Goal: Task Accomplishment & Management: Manage account settings

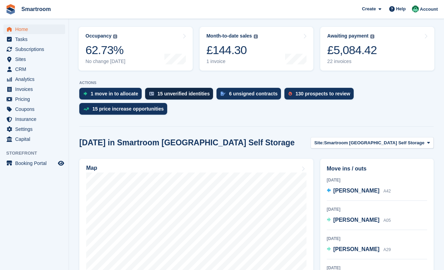
scroll to position [100, 0]
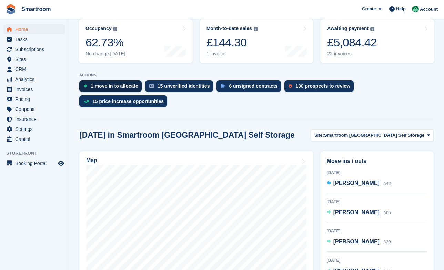
click at [112, 83] on div "1 move in to allocate" at bounding box center [115, 86] width 48 height 6
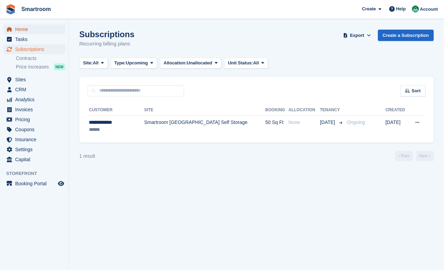
click at [28, 31] on span "Home" at bounding box center [35, 29] width 41 height 10
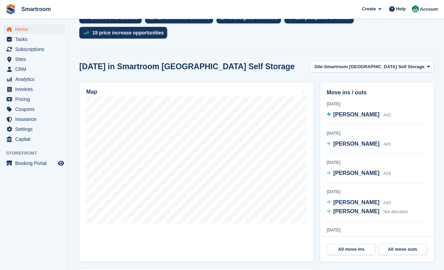
scroll to position [186, 0]
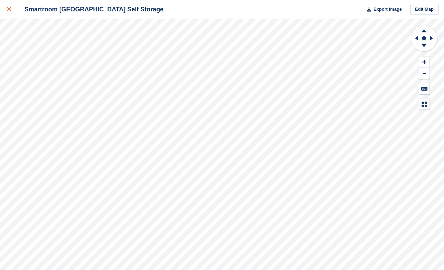
click at [14, 9] on div at bounding box center [12, 9] width 11 height 8
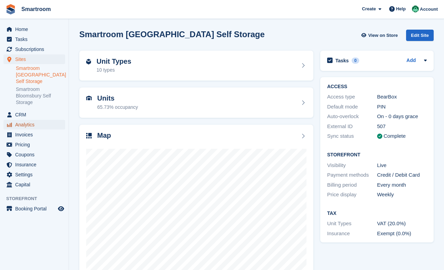
click at [36, 124] on span "Analytics" at bounding box center [35, 125] width 41 height 10
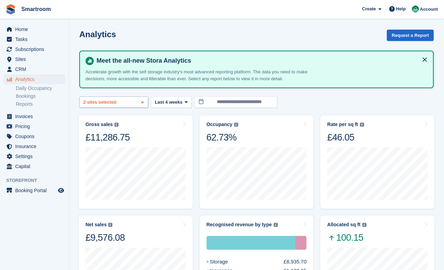
click at [125, 103] on div "Smartroom Stoke Newington S... 2 sites selected" at bounding box center [113, 102] width 69 height 11
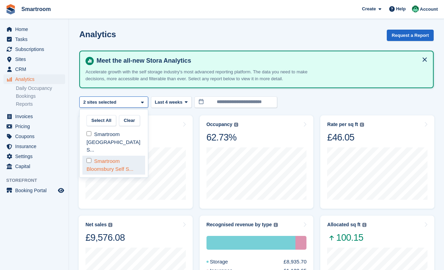
click at [109, 157] on div "Smartroom Bloomsbury Self S..." at bounding box center [113, 165] width 63 height 19
select select "***"
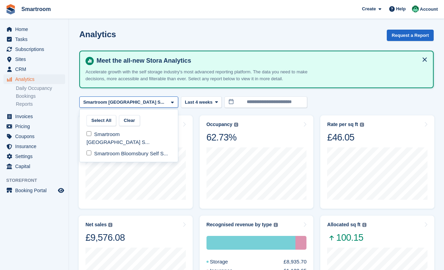
click at [204, 113] on turbo-frame "Occupancy Percentage of all allocated units in terms of area. Includes units wi…" at bounding box center [256, 162] width 121 height 100
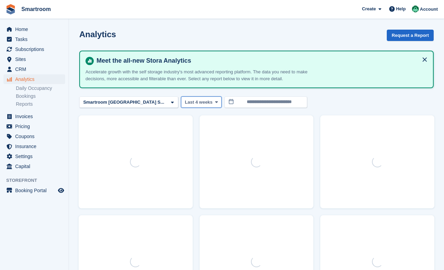
click at [198, 98] on button "Last 4 weeks" at bounding box center [201, 102] width 41 height 11
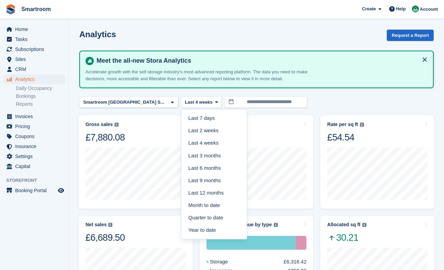
click at [254, 109] on section "**********" at bounding box center [256, 275] width 375 height 550
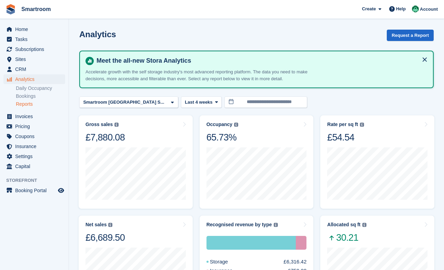
click at [27, 104] on link "Reports" at bounding box center [40, 104] width 49 height 7
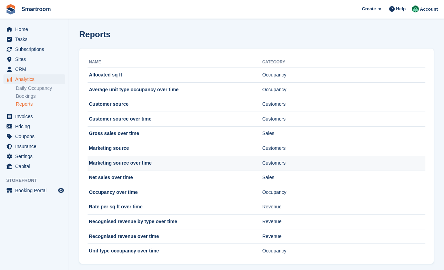
scroll to position [8, 0]
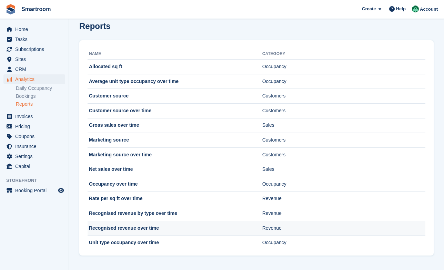
click at [182, 228] on td "Recognised revenue over time" at bounding box center [175, 228] width 175 height 15
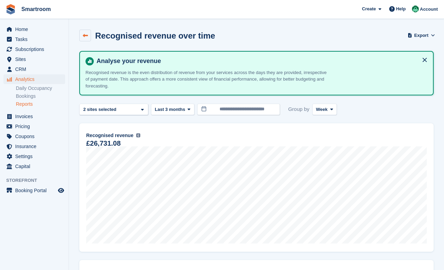
click at [84, 33] on icon at bounding box center [85, 35] width 5 height 5
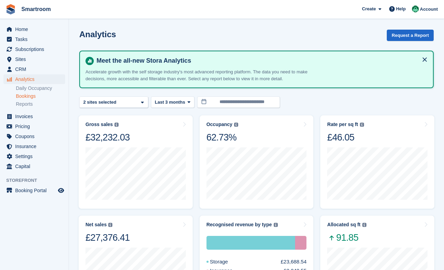
click at [34, 98] on link "Bookings" at bounding box center [40, 96] width 49 height 7
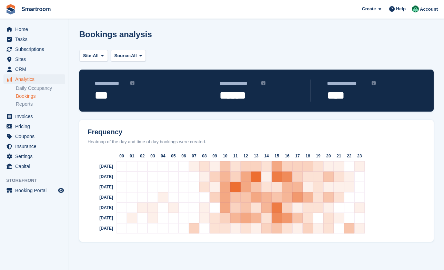
click at [43, 85] on ul "Analytics Analytics" at bounding box center [34, 80] width 69 height 10
click at [33, 117] on span "Invoices" at bounding box center [35, 117] width 41 height 10
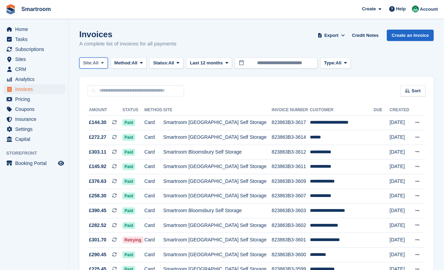
click at [106, 68] on button "Site: All" at bounding box center [93, 63] width 29 height 11
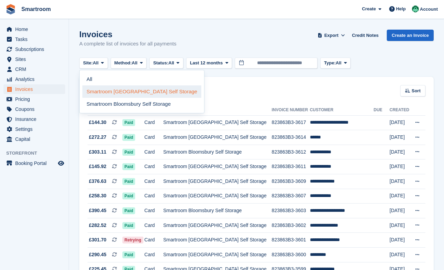
click at [140, 94] on link "Smartroom [GEOGRAPHIC_DATA] Self Storage" at bounding box center [141, 92] width 119 height 12
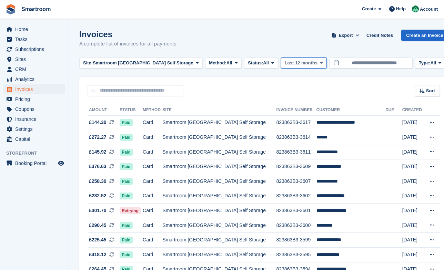
click at [298, 63] on span "Last 12 months" at bounding box center [301, 63] width 33 height 7
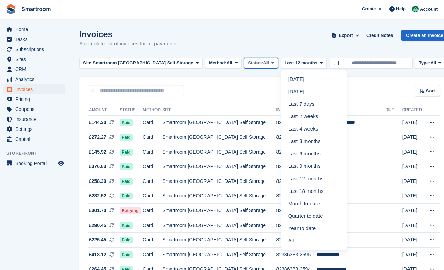
click at [265, 63] on span "All" at bounding box center [266, 63] width 6 height 7
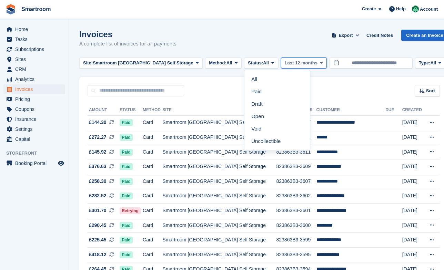
click at [302, 65] on span "Last 12 months" at bounding box center [301, 63] width 33 height 7
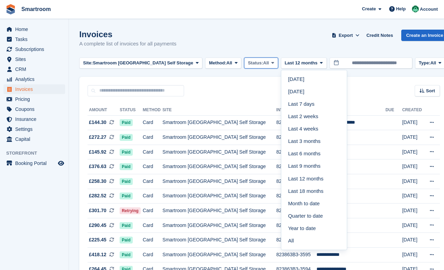
click at [264, 61] on span "All" at bounding box center [266, 63] width 6 height 7
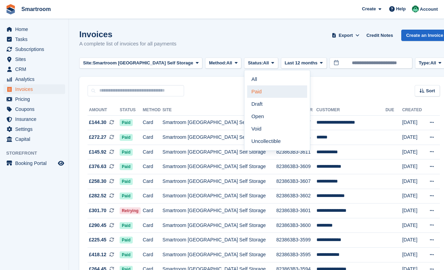
click at [258, 90] on link "Paid" at bounding box center [277, 92] width 60 height 12
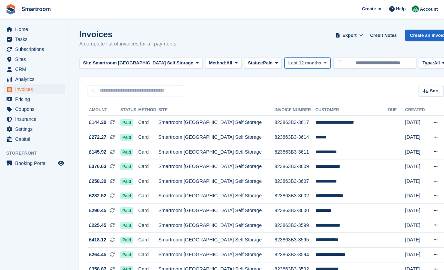
click at [302, 65] on span "Last 12 months" at bounding box center [304, 63] width 33 height 7
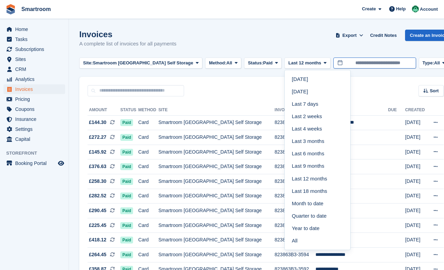
click at [358, 66] on input "**********" at bounding box center [375, 63] width 83 height 11
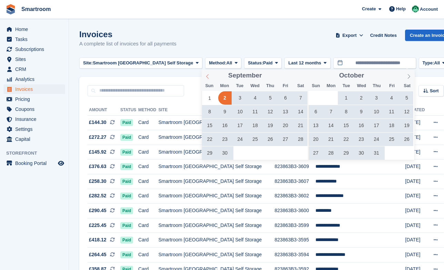
click at [210, 76] on icon at bounding box center [207, 76] width 5 height 5
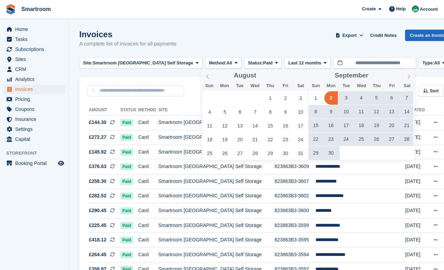
click at [410, 80] on span at bounding box center [409, 76] width 12 height 12
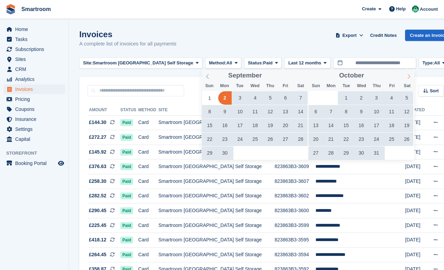
click at [410, 80] on span at bounding box center [409, 76] width 12 height 12
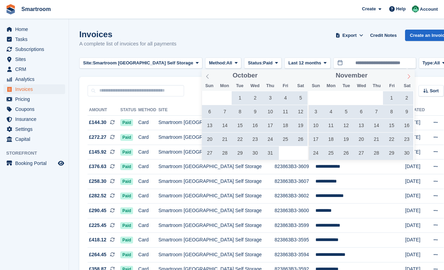
click at [410, 80] on span at bounding box center [409, 76] width 12 height 12
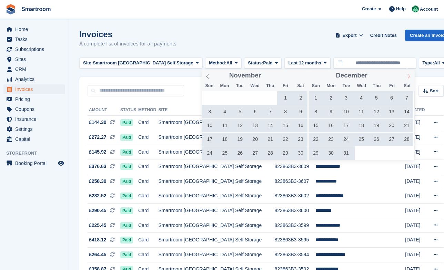
click at [410, 80] on span at bounding box center [409, 76] width 12 height 12
type input "****"
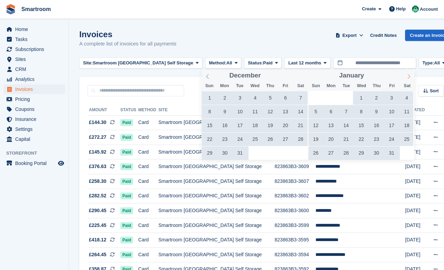
click at [410, 80] on span at bounding box center [409, 76] width 12 height 12
type input "****"
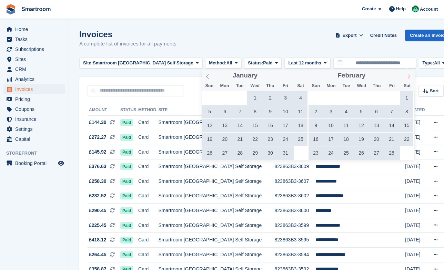
click at [410, 80] on span at bounding box center [409, 76] width 12 height 12
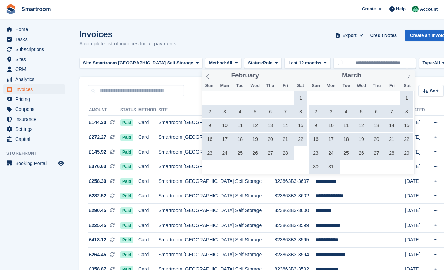
click at [407, 99] on span "1" at bounding box center [406, 97] width 13 height 13
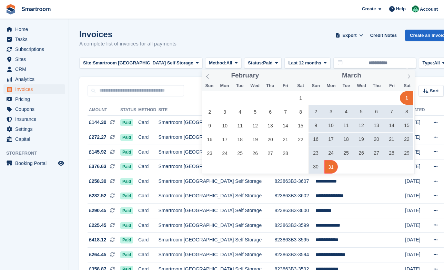
click at [334, 165] on span "31" at bounding box center [331, 166] width 13 height 13
type input "**********"
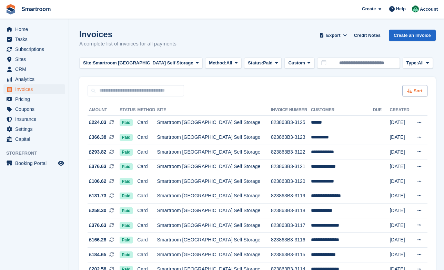
click at [419, 93] on span "Sort" at bounding box center [418, 91] width 9 height 7
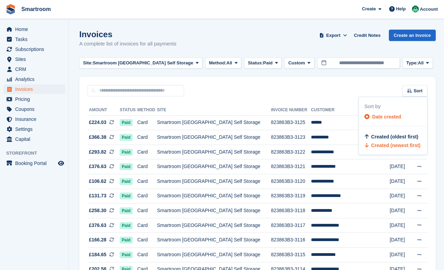
click at [339, 94] on div "Sort Sort by Date created Created (oldest first) Created (newest first)" at bounding box center [257, 87] width 357 height 20
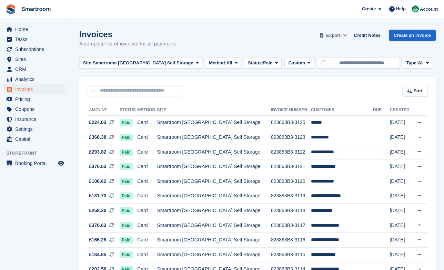
click at [336, 36] on span "Export" at bounding box center [333, 35] width 14 height 7
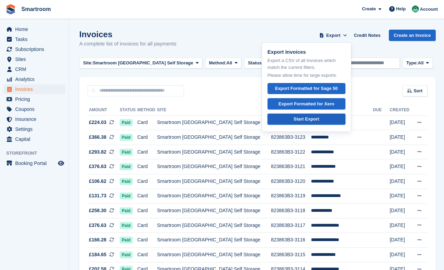
click at [314, 122] on div "Start Export" at bounding box center [307, 119] width 26 height 7
click at [228, 90] on div "Sort Sort by Date created Created (oldest first) Created (newest first)" at bounding box center [257, 87] width 357 height 20
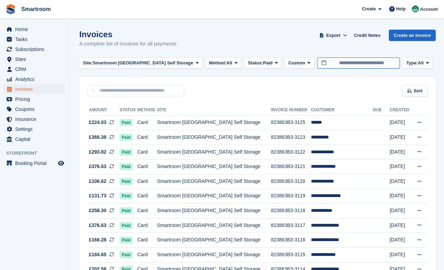
click at [363, 67] on input "**********" at bounding box center [358, 63] width 83 height 11
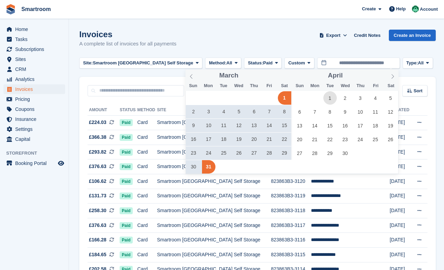
click at [327, 99] on span "1" at bounding box center [330, 97] width 13 height 13
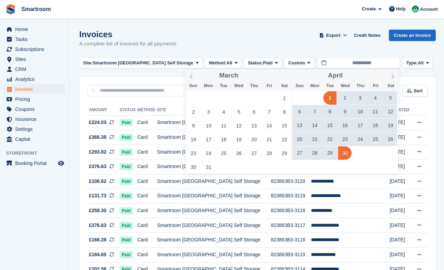
click at [345, 157] on span "30" at bounding box center [344, 153] width 13 height 13
type input "**********"
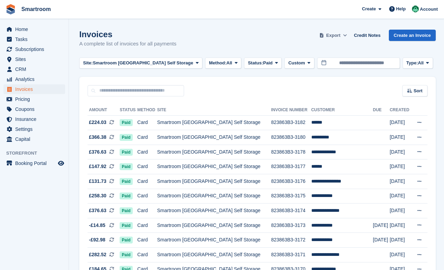
click at [338, 35] on span "Export" at bounding box center [333, 35] width 14 height 7
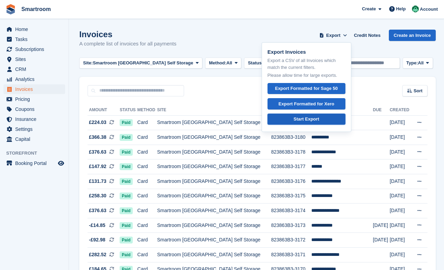
click at [306, 125] on link "Start Export" at bounding box center [307, 119] width 78 height 11
click at [235, 90] on div "Sort Sort by Date created Created (oldest first) Created (newest first)" at bounding box center [257, 87] width 357 height 20
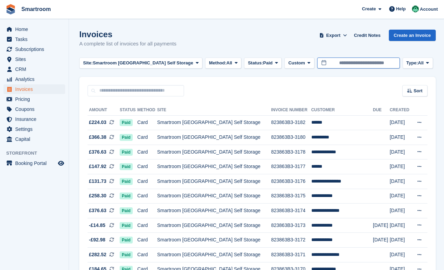
click at [361, 64] on input "**********" at bounding box center [358, 63] width 83 height 11
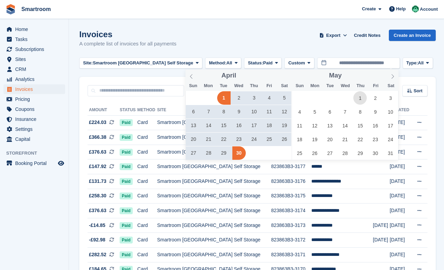
click at [359, 99] on span "1" at bounding box center [360, 97] width 13 height 13
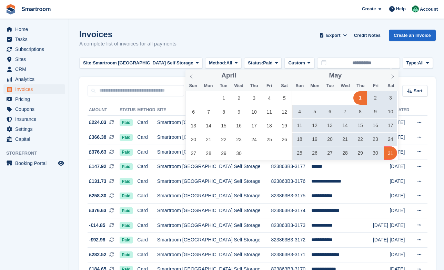
click at [392, 154] on span "31" at bounding box center [390, 153] width 13 height 13
type input "**********"
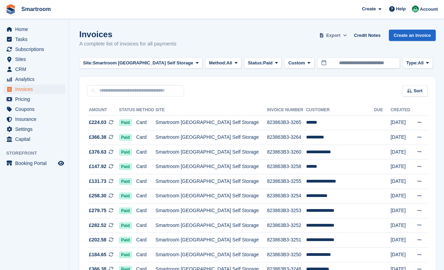
click at [339, 37] on span "Export" at bounding box center [333, 35] width 14 height 7
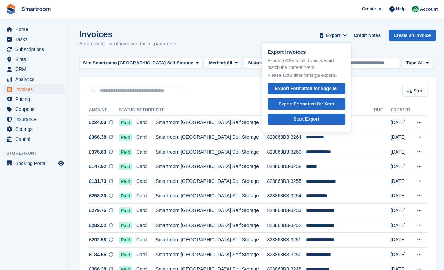
click at [375, 92] on div "Sort Sort by Date created Created (oldest first) Created (newest first)" at bounding box center [257, 87] width 357 height 20
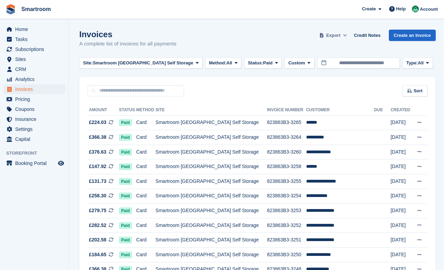
click at [342, 36] on button "Export" at bounding box center [333, 35] width 30 height 11
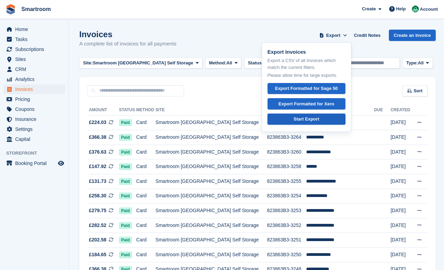
click at [322, 119] on link "Start Export" at bounding box center [307, 119] width 78 height 11
click at [205, 91] on div "Sort Sort by Date created Created (oldest first) Created (newest first)" at bounding box center [257, 87] width 357 height 20
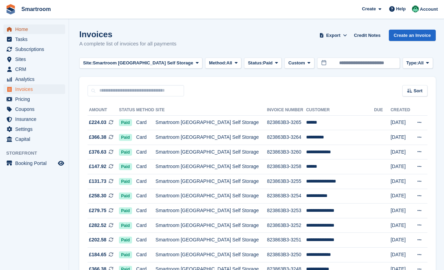
click at [23, 26] on span "Home" at bounding box center [35, 29] width 41 height 10
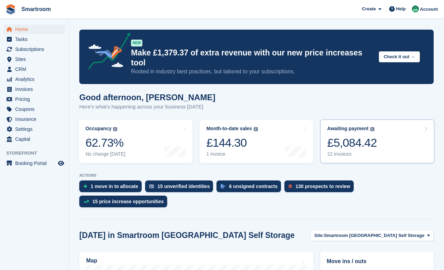
click at [399, 129] on link "Awaiting payment The total outstanding balance on all open invoices. £5,084.42 …" at bounding box center [377, 142] width 114 height 44
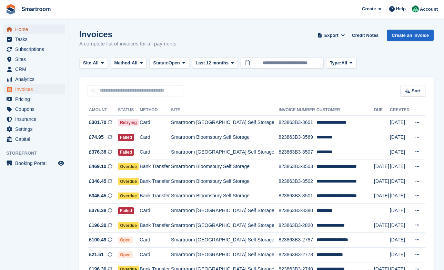
click at [11, 28] on icon "menu" at bounding box center [9, 29] width 5 height 5
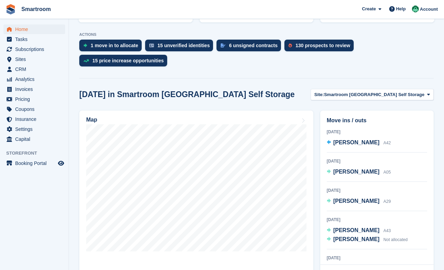
scroll to position [142, 0]
